Goal: Navigation & Orientation: Find specific page/section

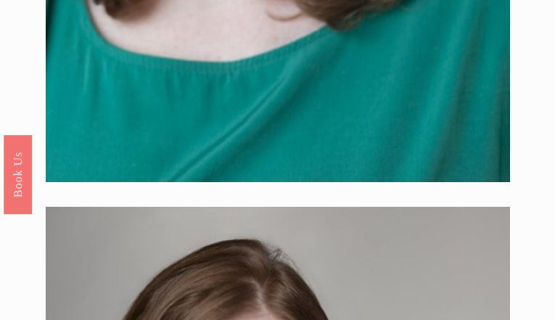
scroll to position [1409, 0]
